Goal: Information Seeking & Learning: Learn about a topic

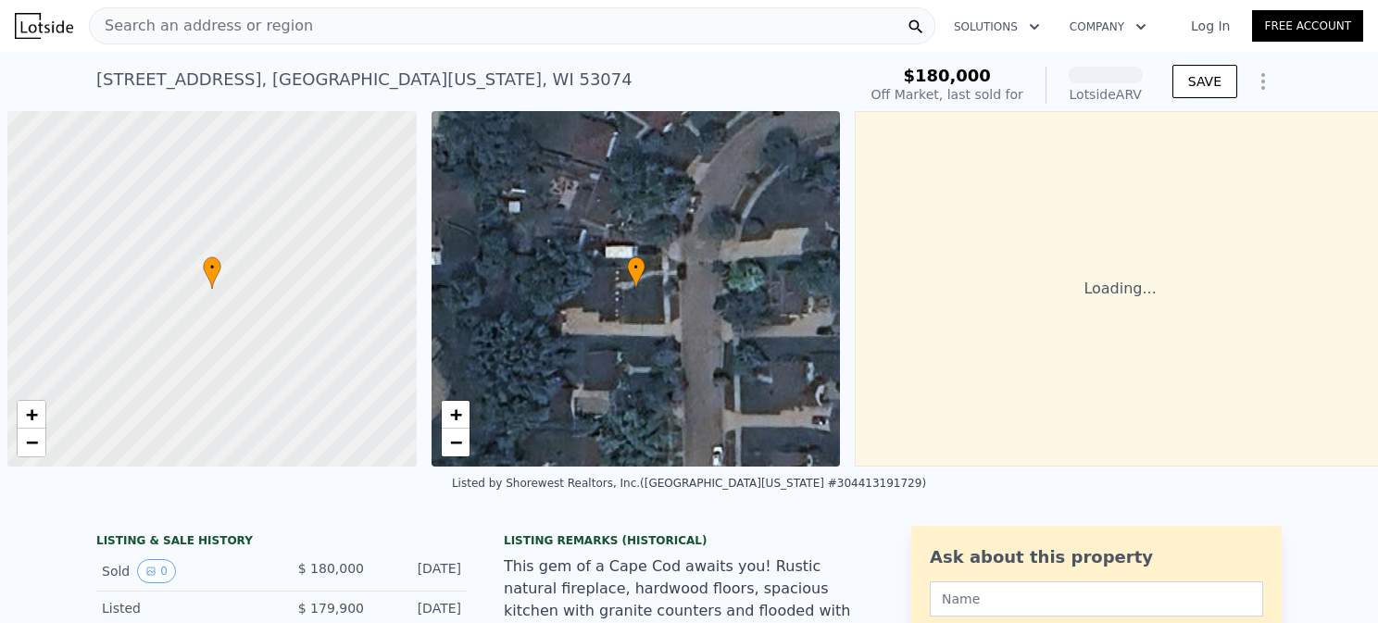
scroll to position [0, 7]
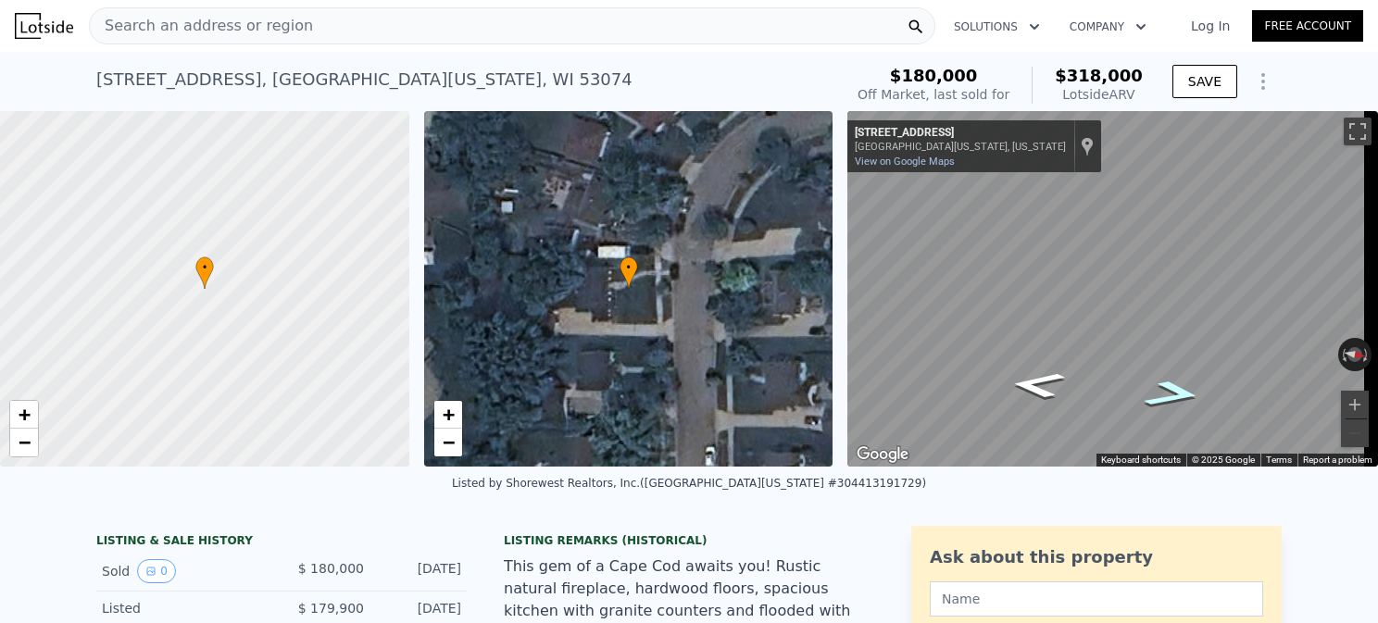
click at [1172, 395] on icon "Go North, Summit Dr" at bounding box center [1173, 394] width 107 height 41
click at [1029, 389] on icon "Go South, Summit Dr" at bounding box center [1038, 383] width 107 height 41
click at [1026, 391] on icon "Go South, Summit Dr" at bounding box center [1038, 385] width 101 height 39
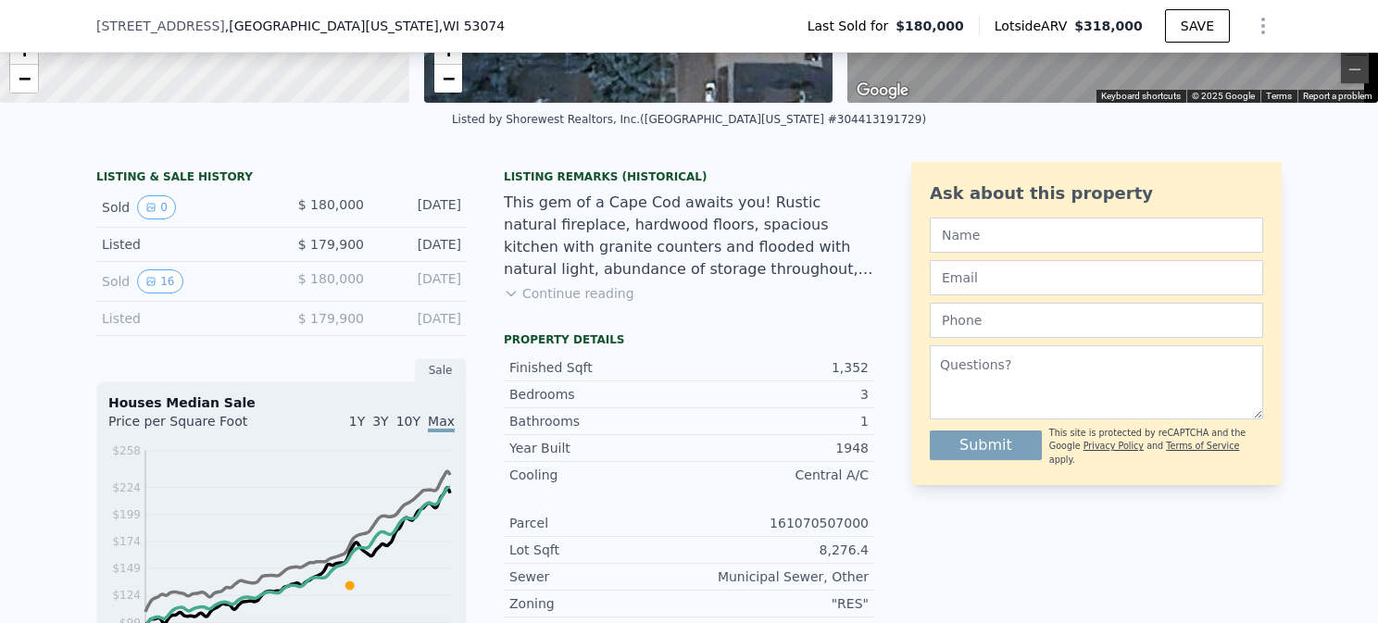
scroll to position [364, 0]
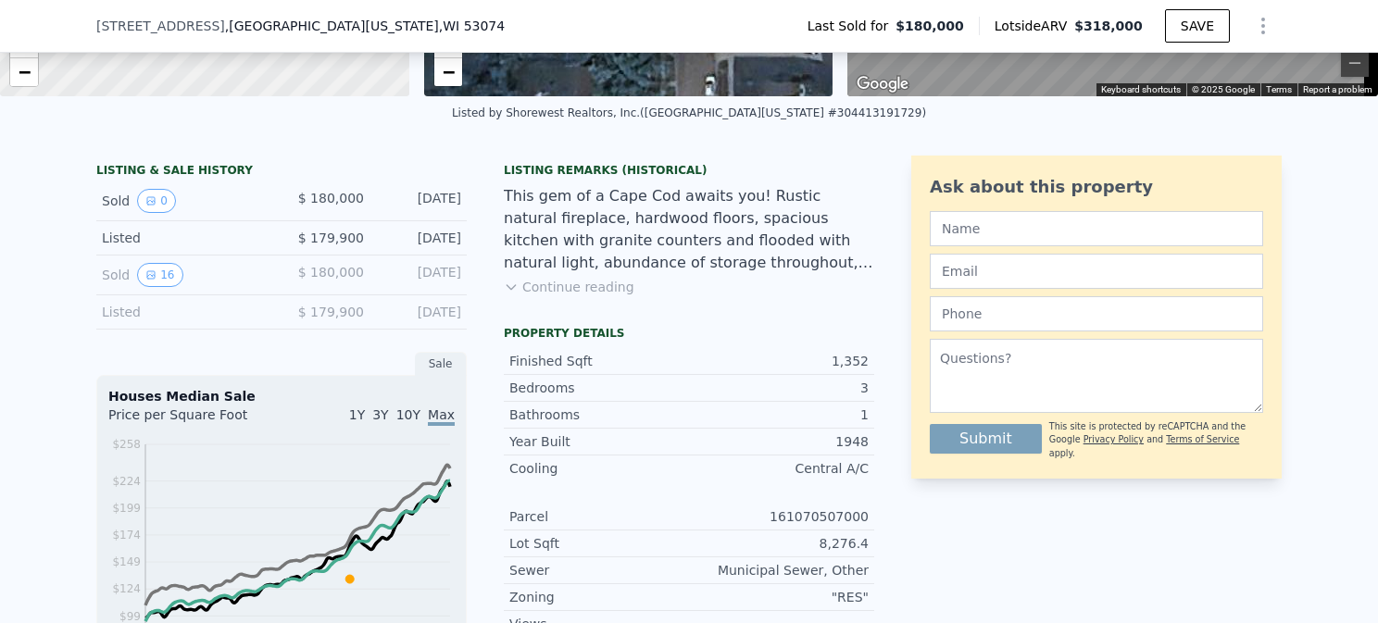
click at [546, 296] on button "Continue reading" at bounding box center [569, 287] width 131 height 19
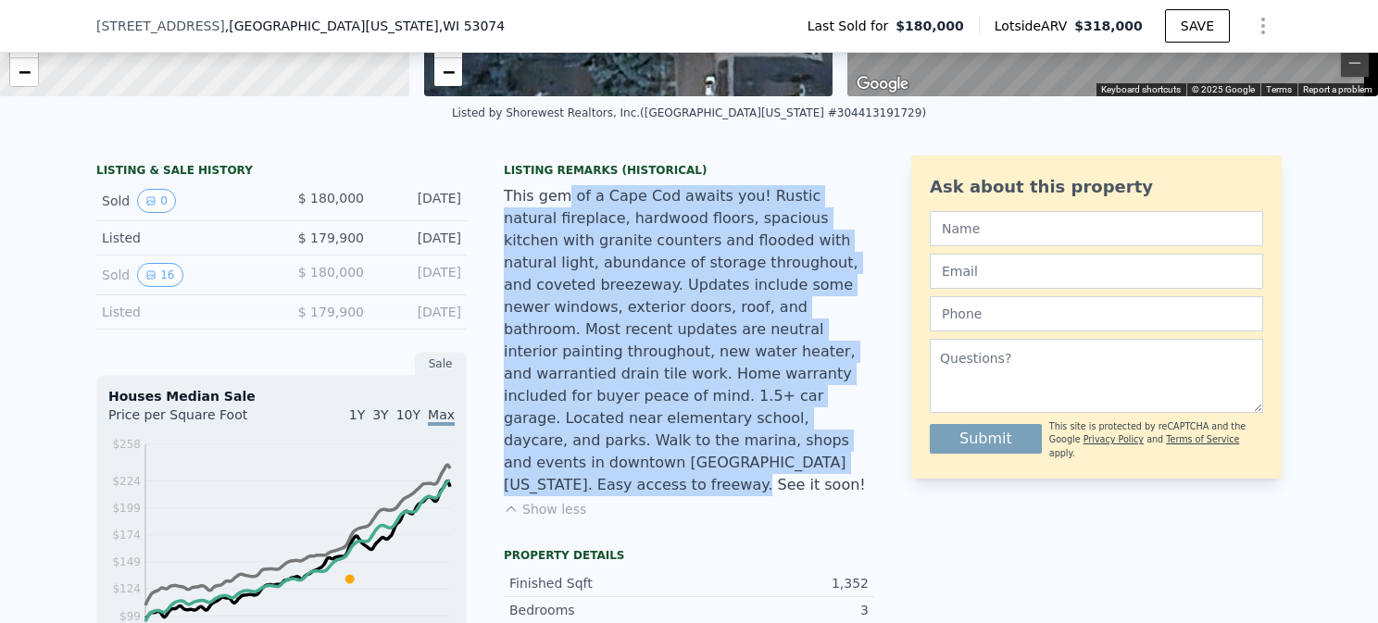
drag, startPoint x: 551, startPoint y: 211, endPoint x: 820, endPoint y: 434, distance: 348.7
click at [820, 434] on div "This gem of a Cape Cod awaits you! Rustic natural fireplace, hardwood floors, s…" at bounding box center [689, 340] width 371 height 311
click at [550, 385] on div "This gem of a Cape Cod awaits you! Rustic natural fireplace, hardwood floors, s…" at bounding box center [689, 340] width 371 height 311
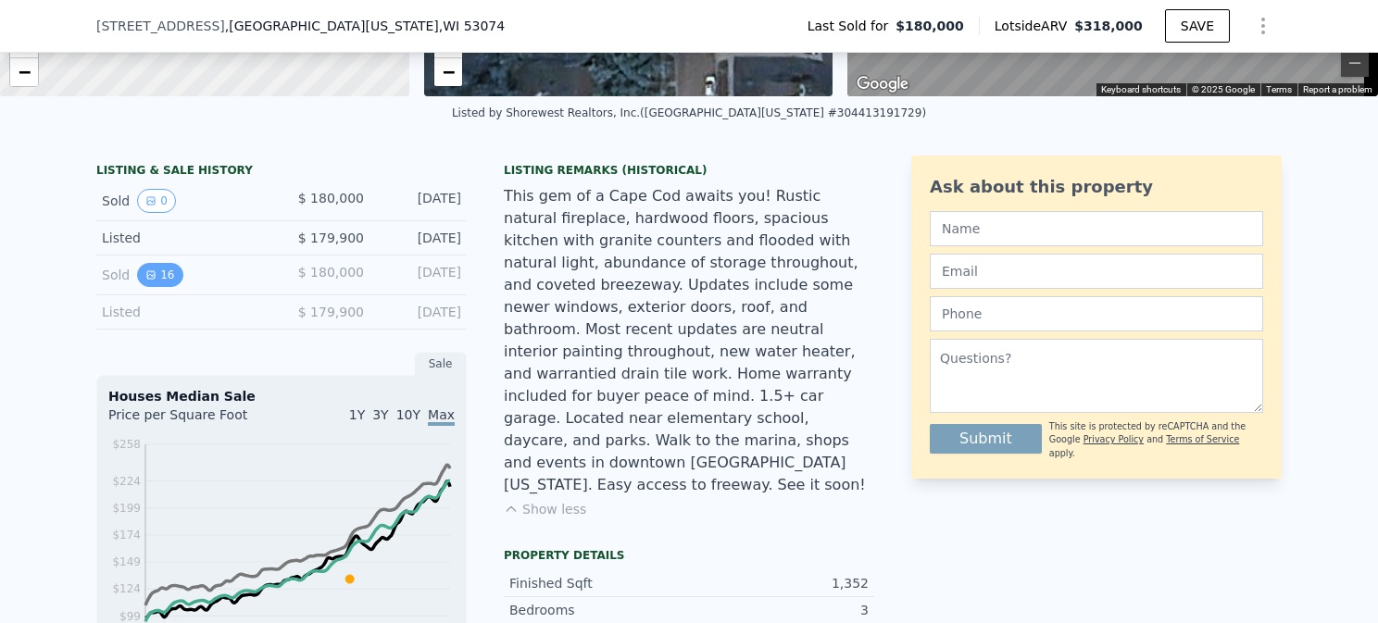
click at [147, 281] on icon "View historical data" at bounding box center [150, 275] width 11 height 11
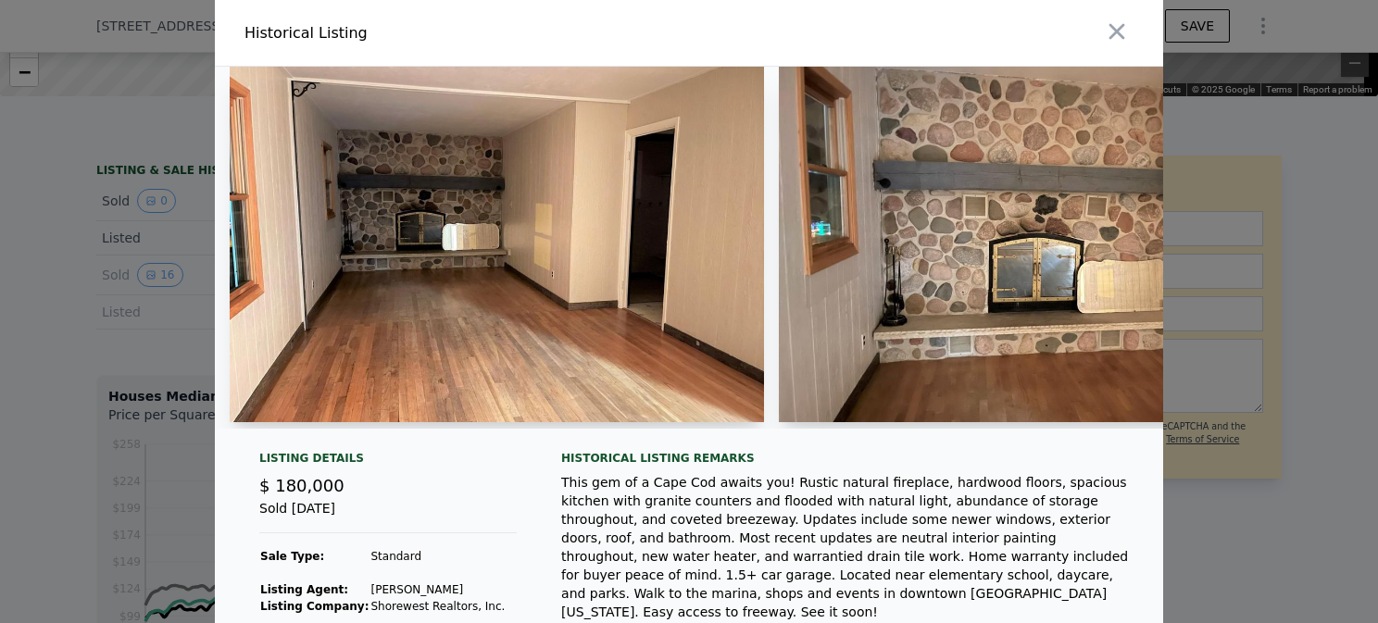
click at [1104, 36] on icon "button" at bounding box center [1117, 32] width 26 height 26
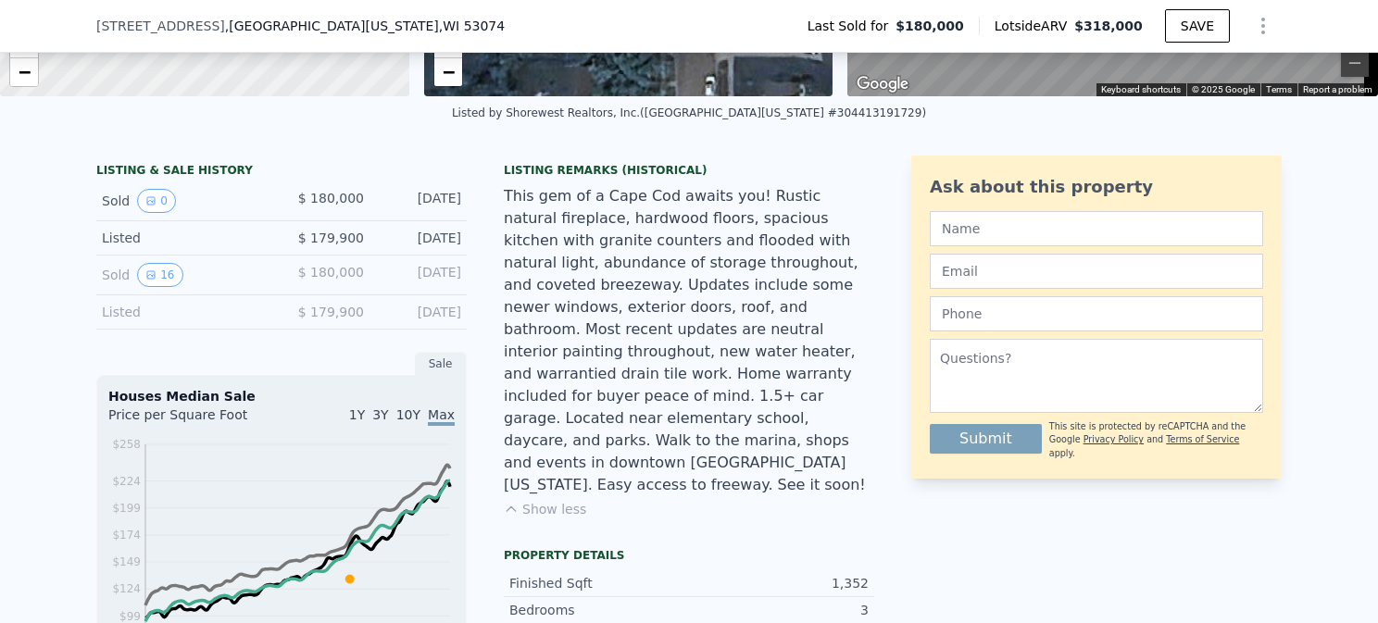
drag, startPoint x: 220, startPoint y: 273, endPoint x: 53, endPoint y: 192, distance: 186.4
click at [53, 192] on div "LISTING & SALE HISTORY Sold 0 $ 180,000 [DATE] Listed $ 179,900 [DATE] Sold 16 …" at bounding box center [689, 594] width 1378 height 906
click at [61, 199] on div "LISTING & SALE HISTORY Sold 0 $ 180,000 [DATE] Listed $ 179,900 [DATE] Sold 16 …" at bounding box center [689, 594] width 1378 height 906
drag, startPoint x: 65, startPoint y: 186, endPoint x: 451, endPoint y: 284, distance: 398.6
click at [451, 284] on div "LISTING & SALE HISTORY Sold 0 $ 180,000 [DATE] Listed $ 179,900 [DATE] Sold 16 …" at bounding box center [689, 594] width 1378 height 906
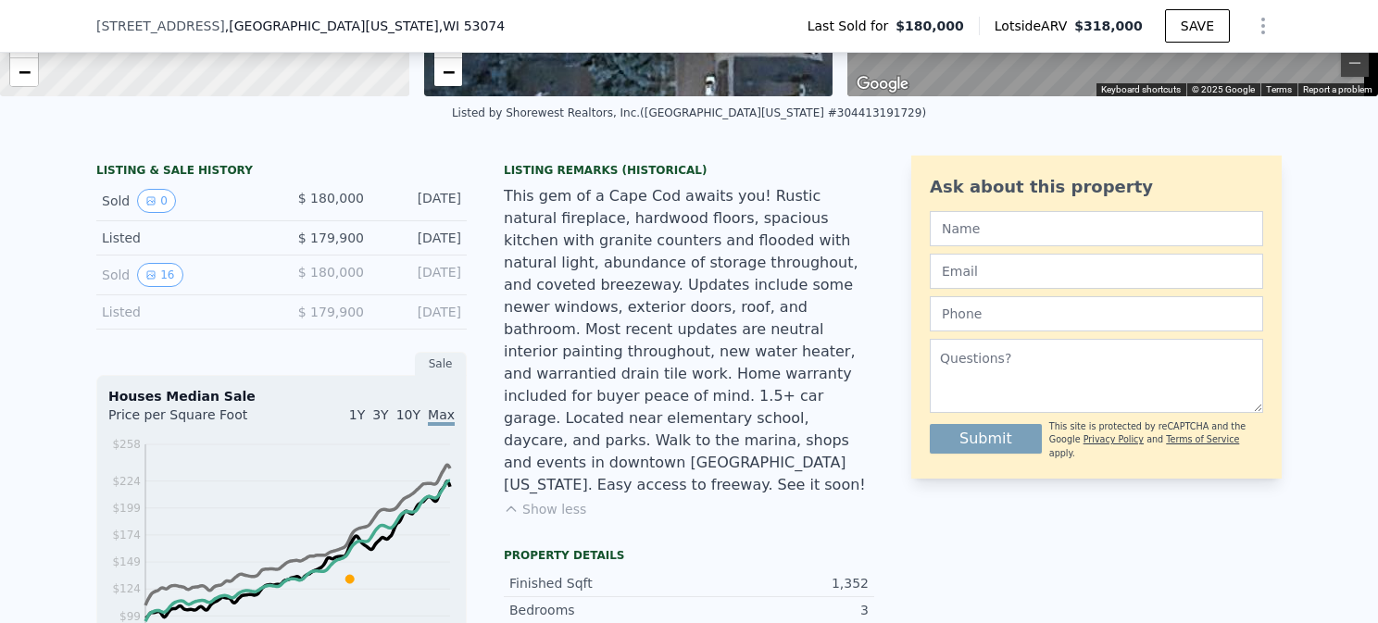
click at [451, 284] on div "[DATE]" at bounding box center [420, 275] width 82 height 24
click at [137, 287] on button "16" at bounding box center [159, 275] width 45 height 24
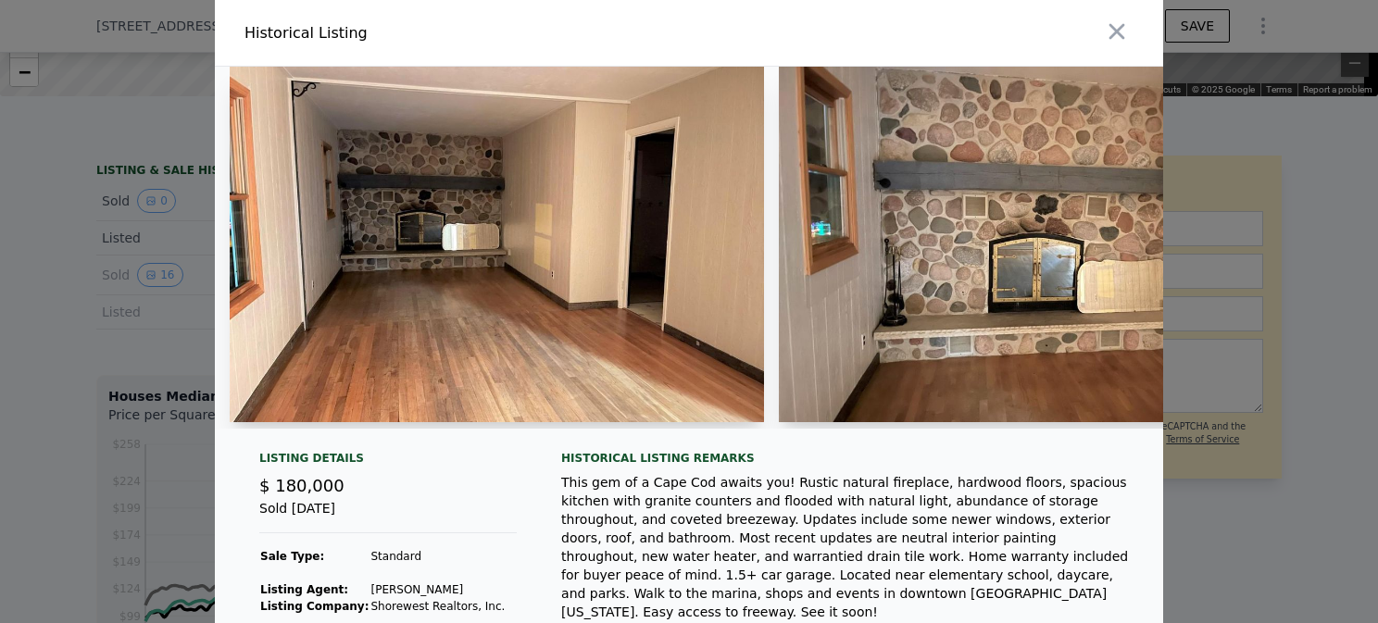
click at [590, 313] on img at bounding box center [497, 245] width 535 height 356
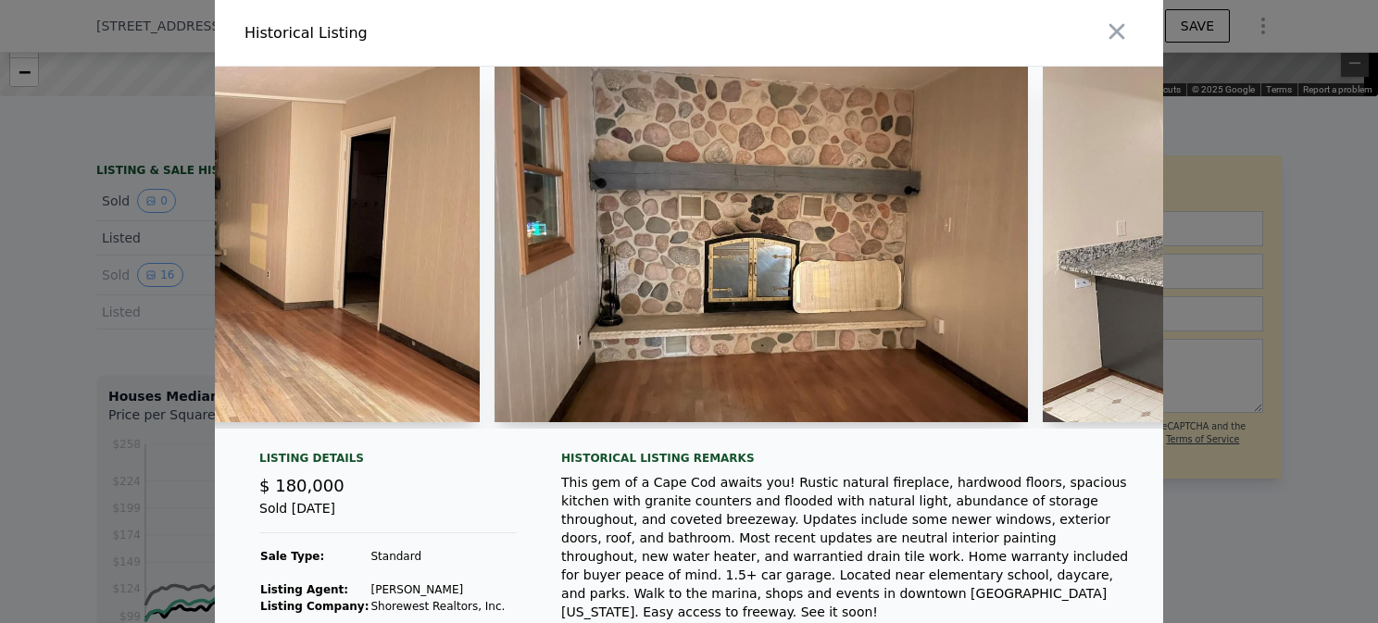
scroll to position [0, 334]
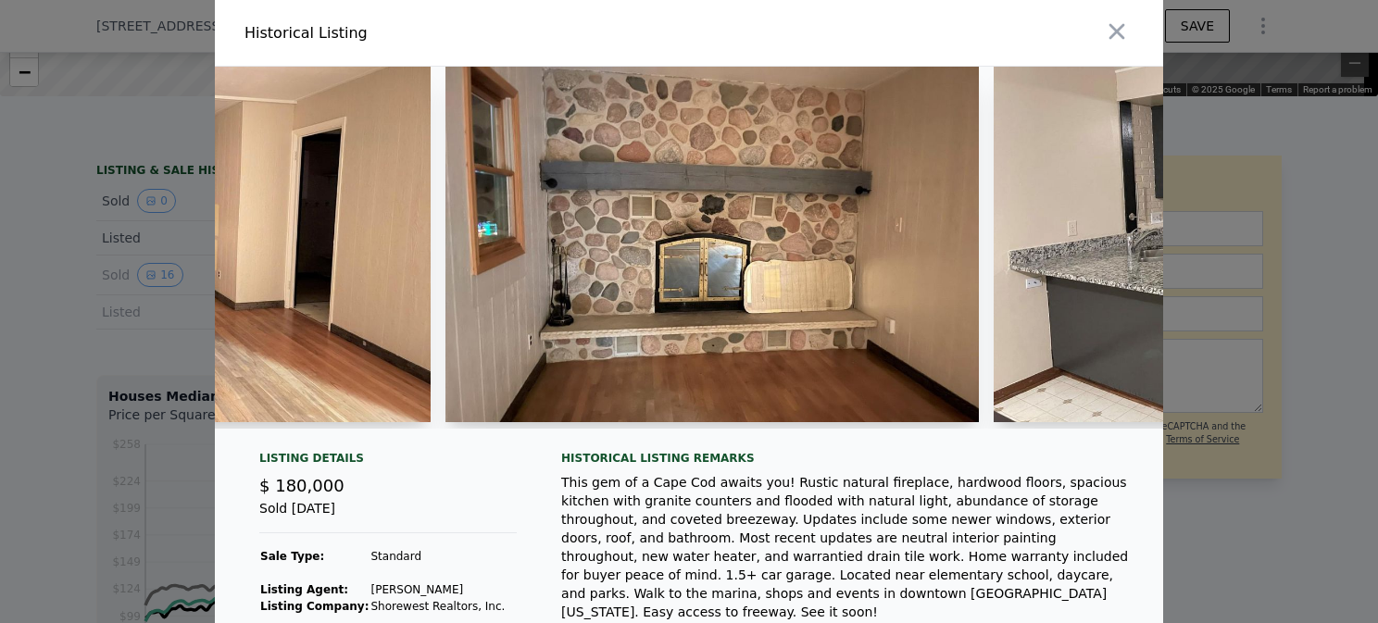
click at [722, 258] on img at bounding box center [713, 245] width 535 height 356
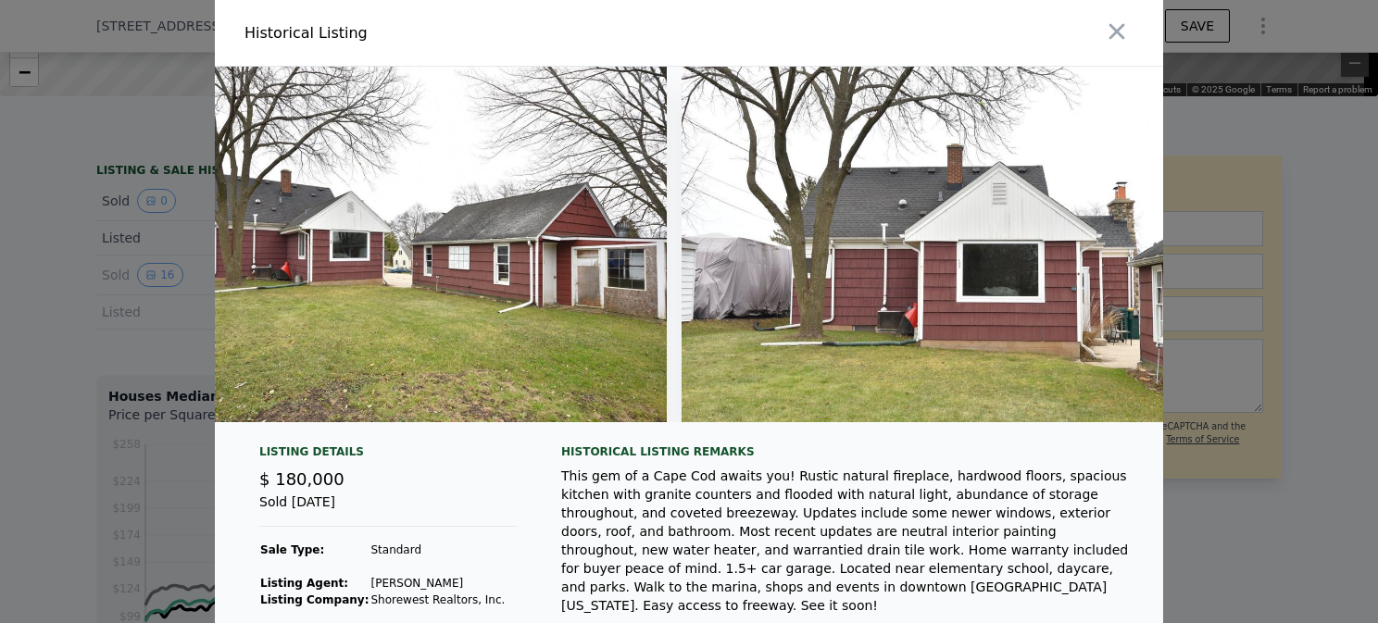
scroll to position [0, 7864]
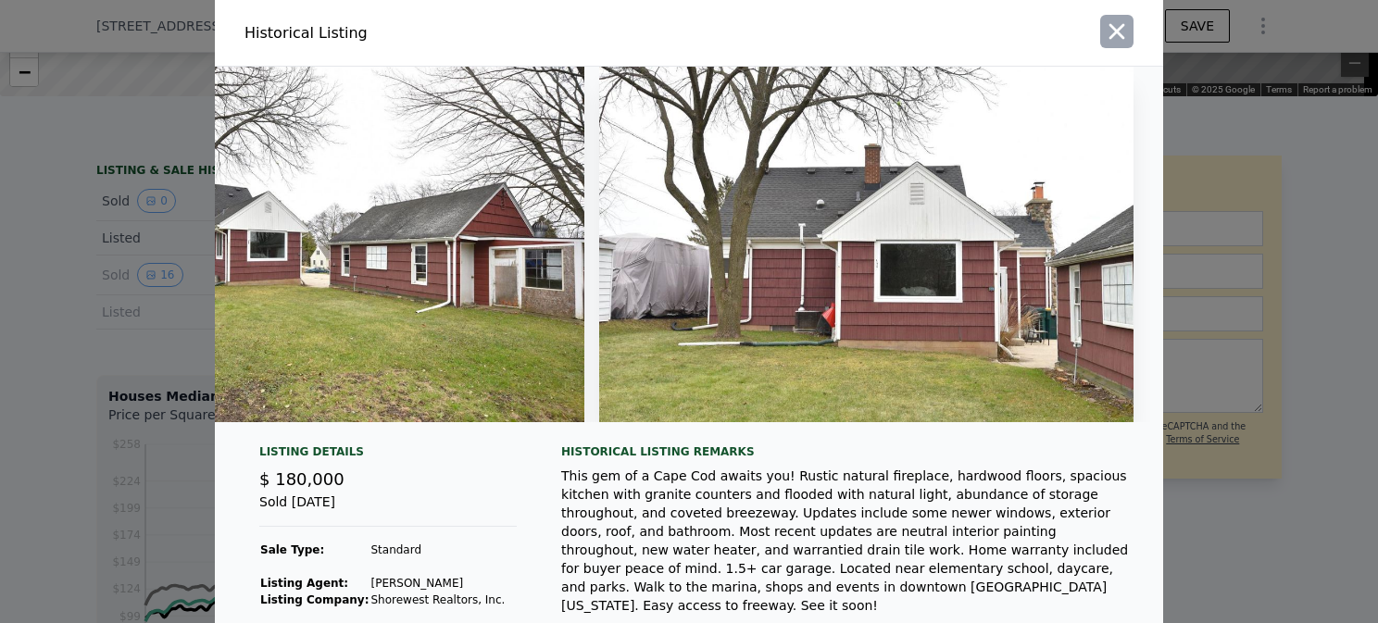
click at [1114, 27] on icon "button" at bounding box center [1118, 32] width 16 height 16
